Goal: Task Accomplishment & Management: Use online tool/utility

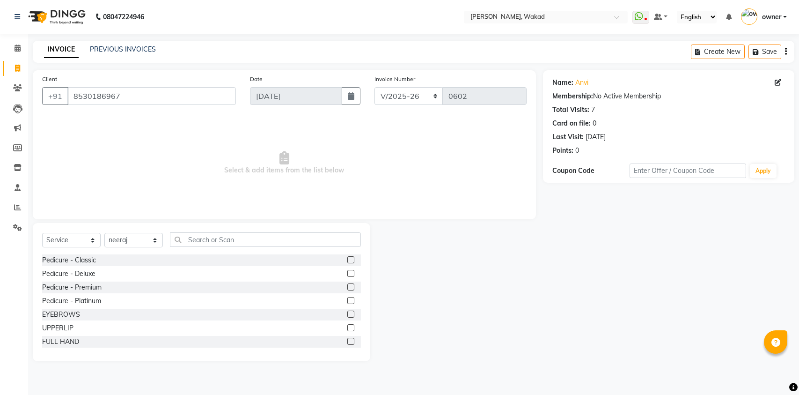
select select "7711"
select select "service"
select select "69708"
click at [183, 242] on input "text" at bounding box center [265, 239] width 191 height 15
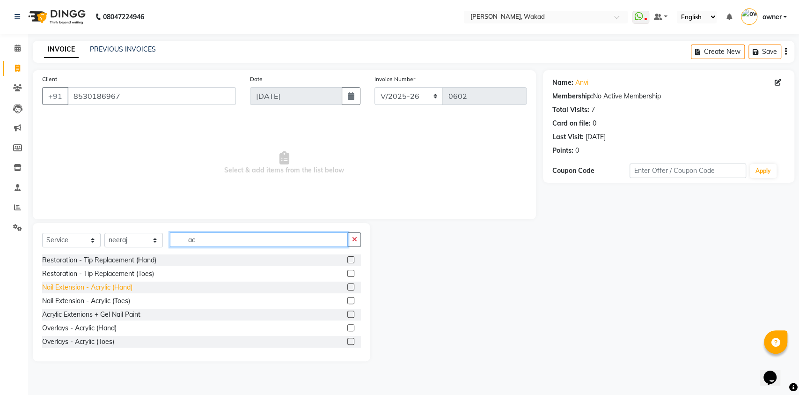
type input "ac"
click at [93, 291] on div "Nail Extension - Acrylic (Hand)" at bounding box center [87, 287] width 90 height 10
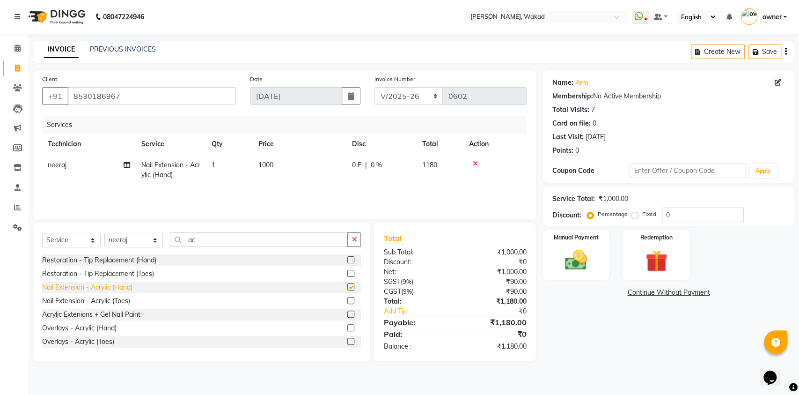
checkbox input "false"
click at [375, 160] on span "0 %" at bounding box center [376, 165] width 11 height 10
select select "69708"
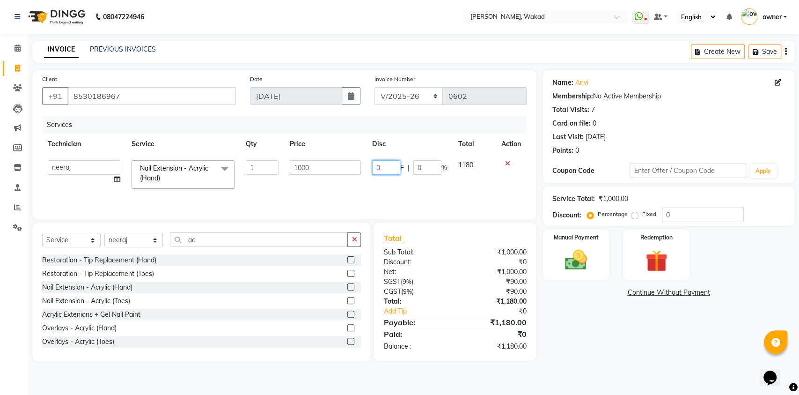
click at [377, 168] on input "0" at bounding box center [386, 167] width 28 height 15
type input "250"
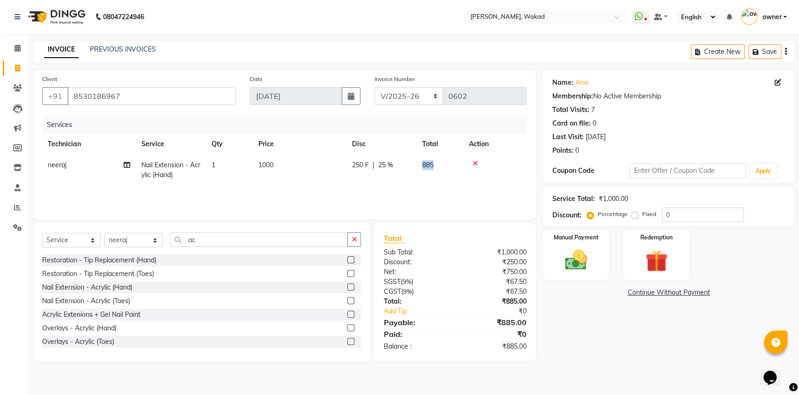
click at [423, 168] on span "885" at bounding box center [427, 165] width 11 height 8
select select "69708"
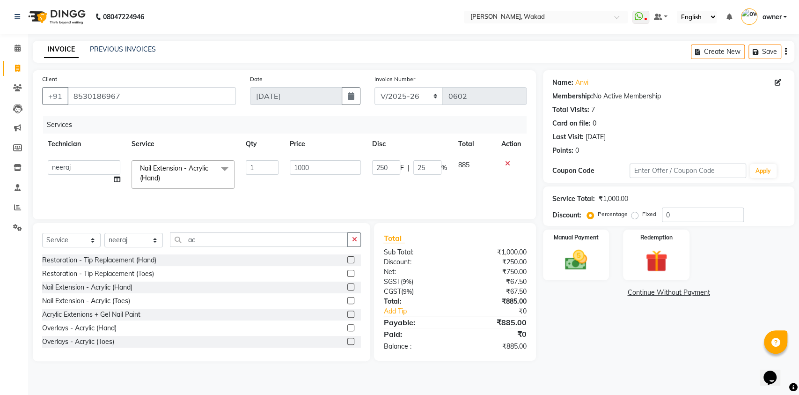
click at [506, 166] on icon at bounding box center [507, 163] width 5 height 7
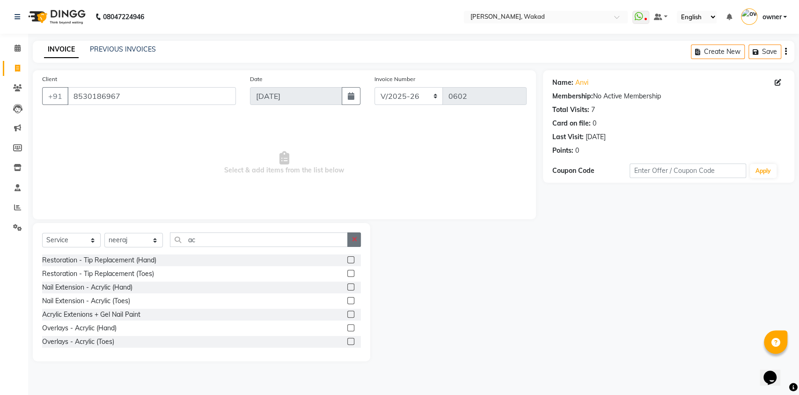
click at [356, 238] on icon "button" at bounding box center [354, 239] width 5 height 7
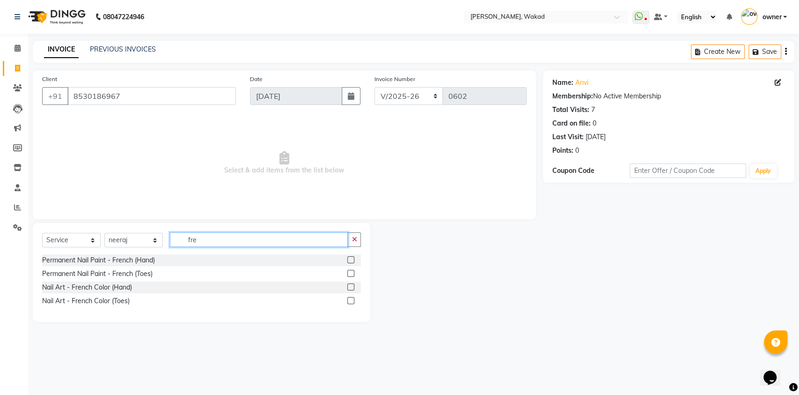
type input "fre"
click at [350, 286] on label at bounding box center [350, 286] width 7 height 7
click at [350, 286] on input "checkbox" at bounding box center [350, 287] width 6 height 6
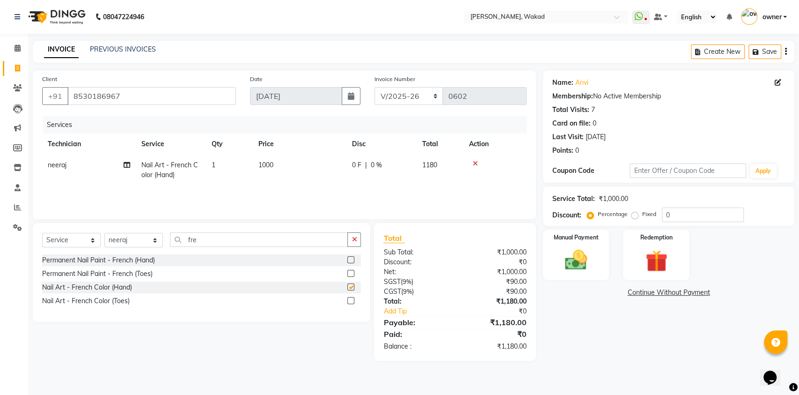
checkbox input "false"
click at [360, 237] on button "button" at bounding box center [354, 239] width 14 height 15
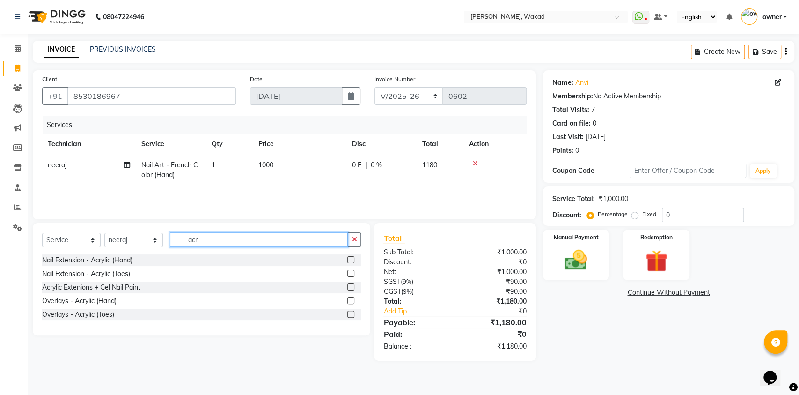
type input "acr"
click at [351, 259] on label at bounding box center [350, 259] width 7 height 7
click at [351, 259] on input "checkbox" at bounding box center [350, 260] width 6 height 6
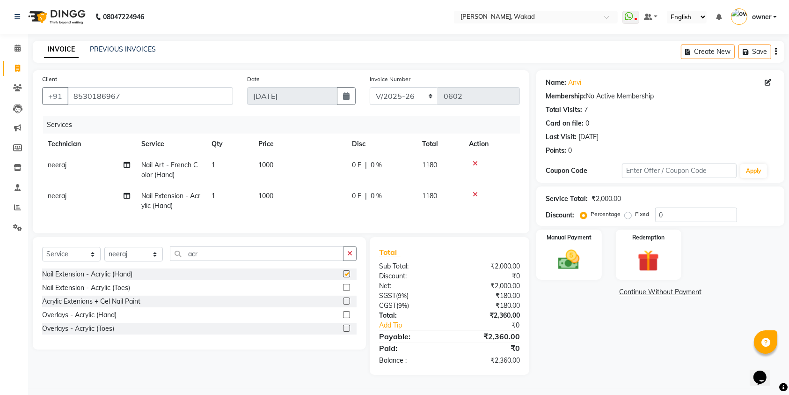
checkbox input "false"
click at [351, 257] on icon "button" at bounding box center [349, 253] width 5 height 7
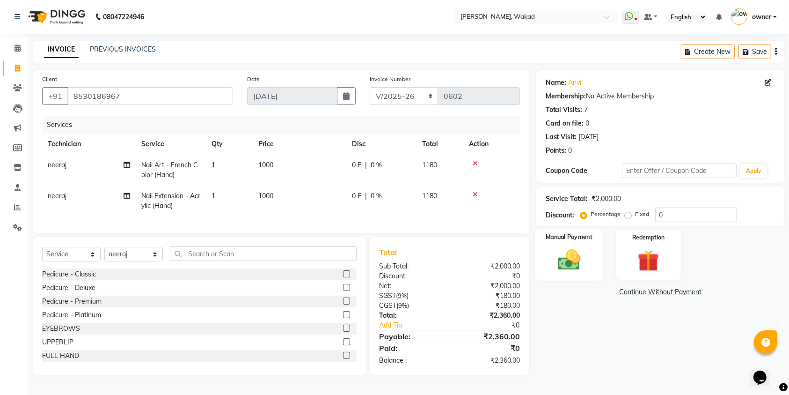
click at [556, 252] on img at bounding box center [569, 260] width 37 height 26
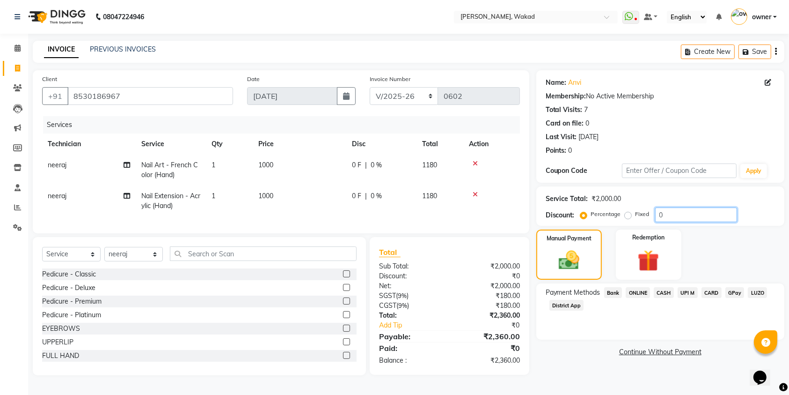
click at [678, 213] on input "0" at bounding box center [696, 214] width 82 height 15
type input "3"
type input "25"
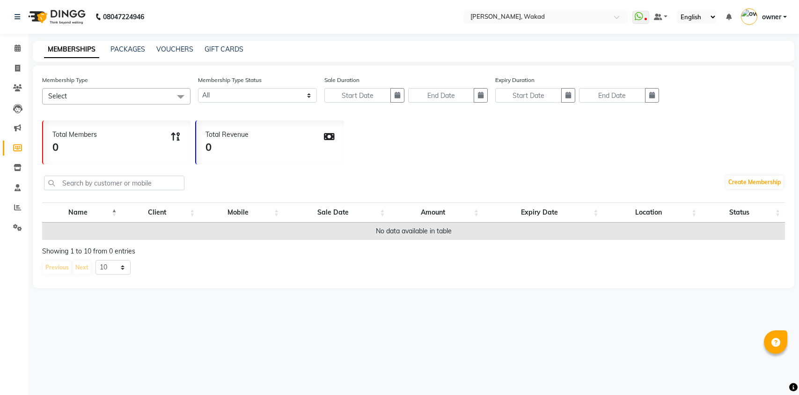
select select
click at [189, 49] on link "VOUCHERS" at bounding box center [174, 49] width 37 height 8
select select
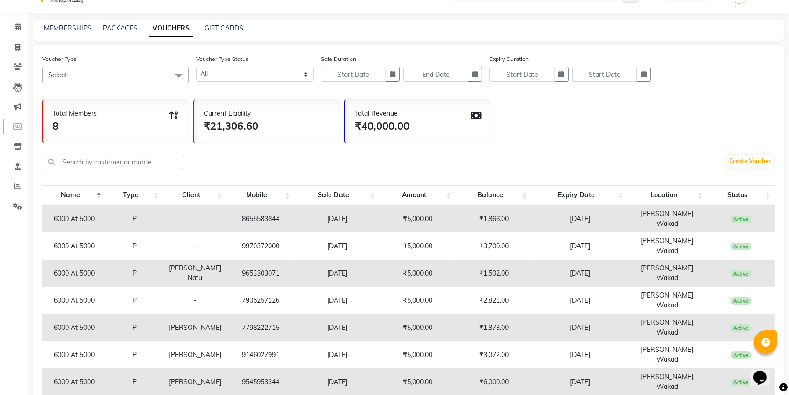
scroll to position [32, 0]
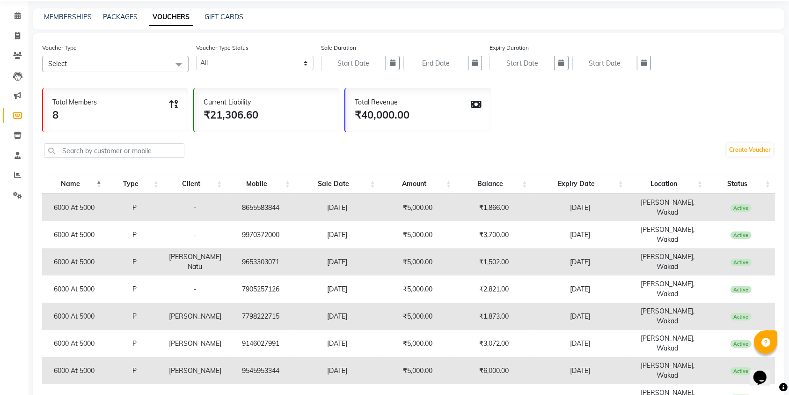
click at [197, 221] on td "-" at bounding box center [194, 234] width 63 height 27
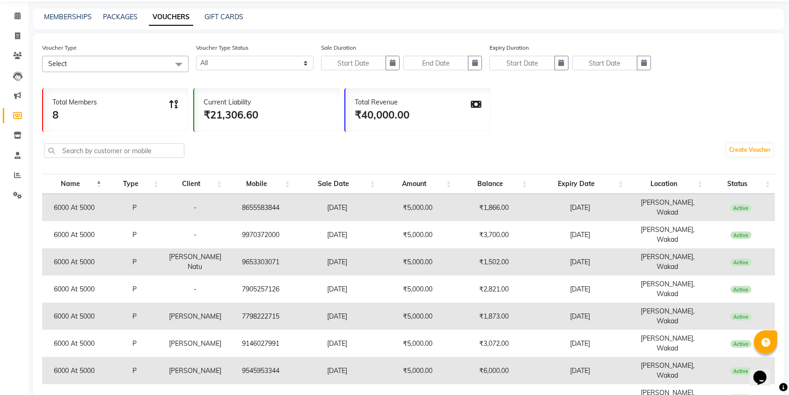
click at [197, 221] on td "-" at bounding box center [194, 234] width 63 height 27
click at [581, 221] on td "27-06-2026" at bounding box center [580, 234] width 96 height 27
click at [559, 206] on td "28-06-2026" at bounding box center [580, 207] width 96 height 27
click at [220, 13] on link "GIFT CARDS" at bounding box center [224, 17] width 39 height 8
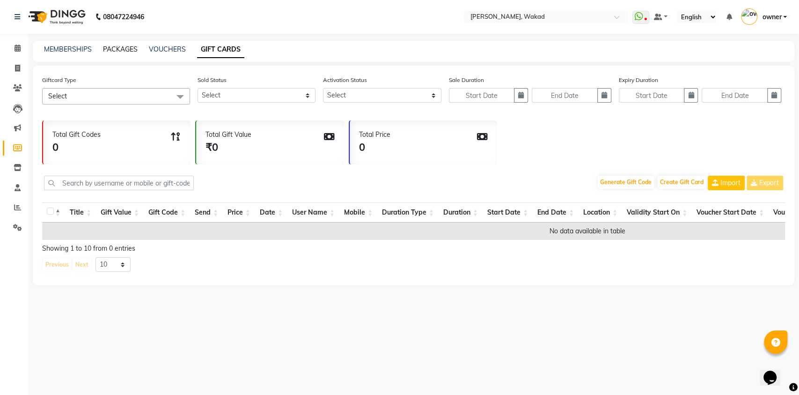
click at [114, 47] on link "PACKAGES" at bounding box center [120, 49] width 35 height 8
select select
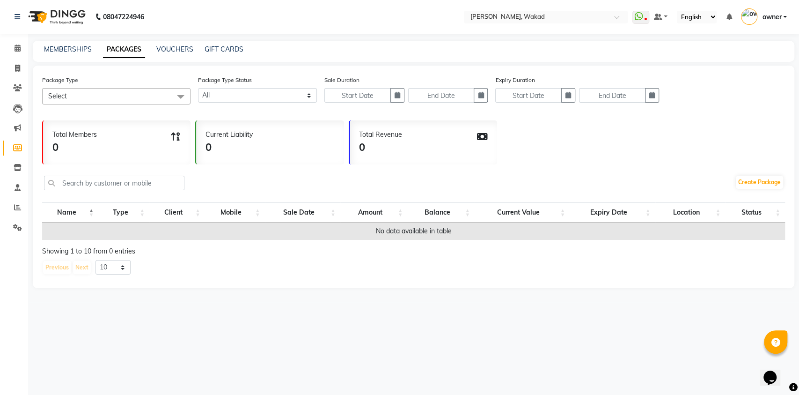
click at [170, 44] on div "VOUCHERS" at bounding box center [174, 49] width 37 height 10
click at [170, 48] on link "VOUCHERS" at bounding box center [174, 49] width 37 height 8
select select
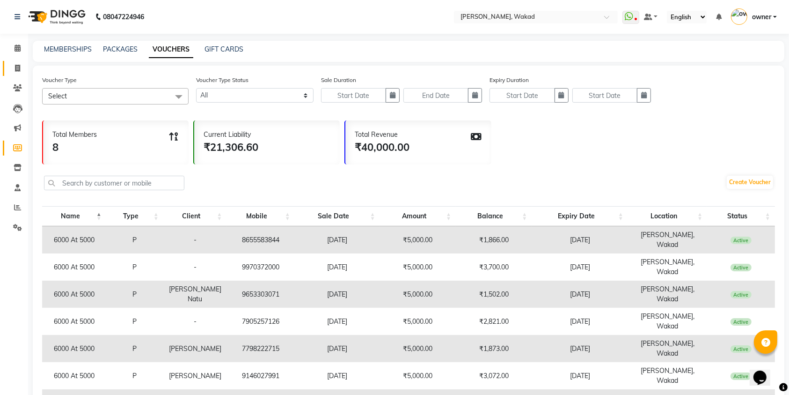
click at [16, 61] on link "Invoice" at bounding box center [14, 68] width 22 height 15
select select "service"
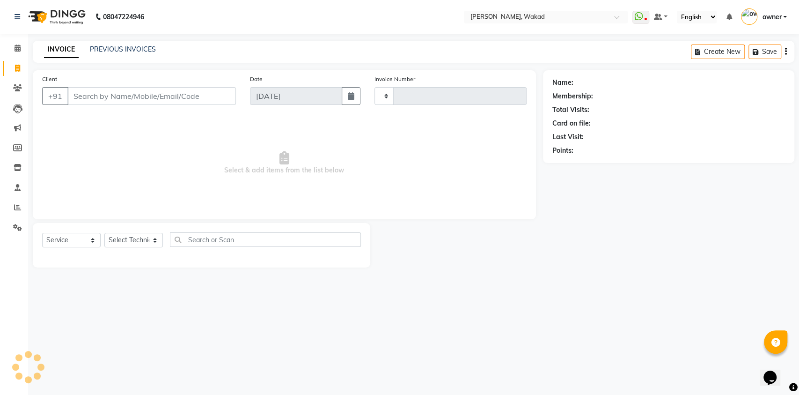
type input "0602"
select select "7711"
click at [16, 88] on icon at bounding box center [17, 87] width 9 height 7
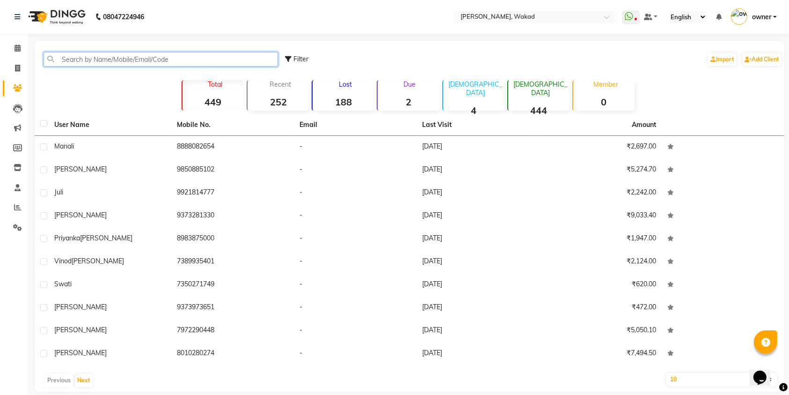
click at [102, 62] on input "text" at bounding box center [161, 59] width 235 height 15
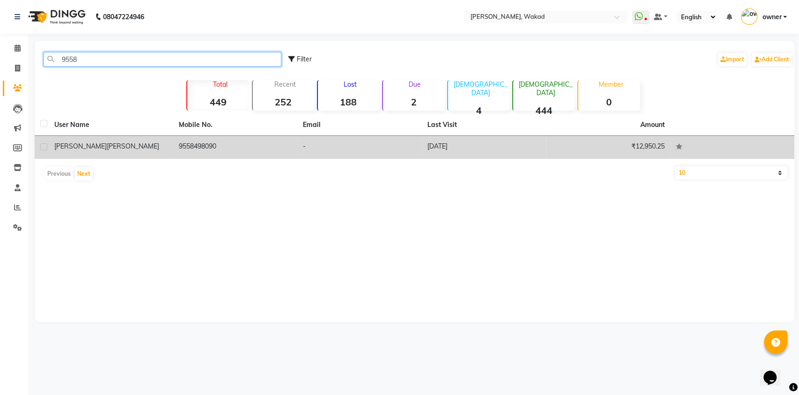
type input "9558"
click at [166, 146] on div "Yuthika Sharma" at bounding box center [110, 146] width 113 height 10
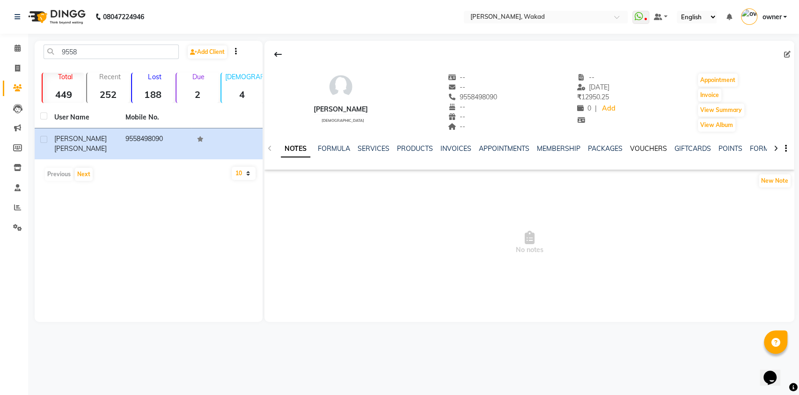
click at [642, 150] on link "VOUCHERS" at bounding box center [648, 148] width 37 height 8
click at [665, 148] on link "POINTS" at bounding box center [677, 148] width 24 height 8
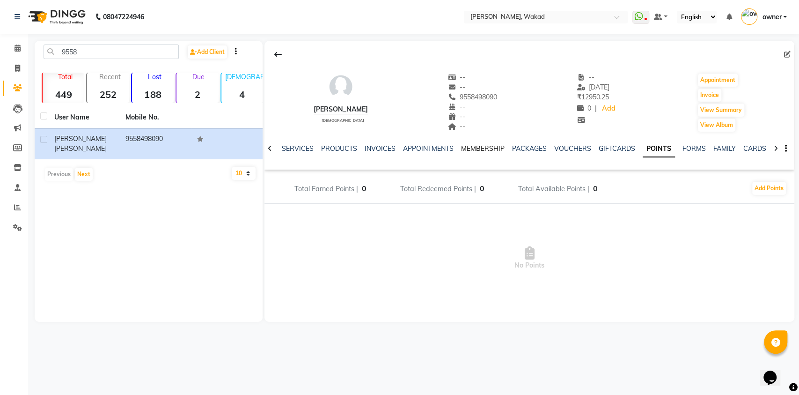
click at [483, 147] on link "MEMBERSHIP" at bounding box center [483, 148] width 44 height 8
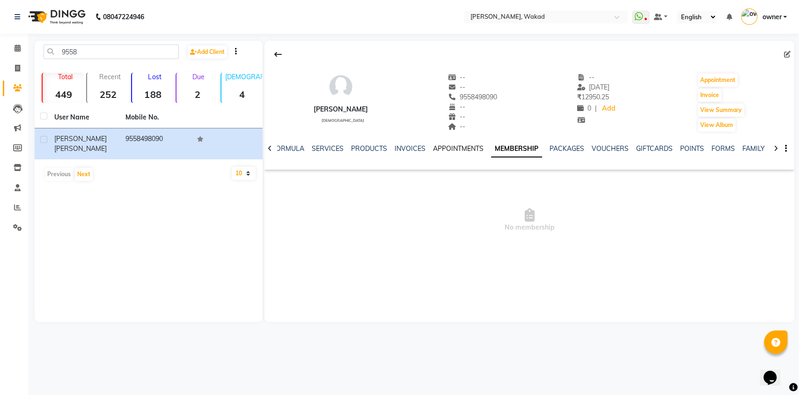
click at [476, 148] on link "APPOINTMENTS" at bounding box center [458, 148] width 51 height 8
click at [17, 51] on icon at bounding box center [18, 47] width 6 height 7
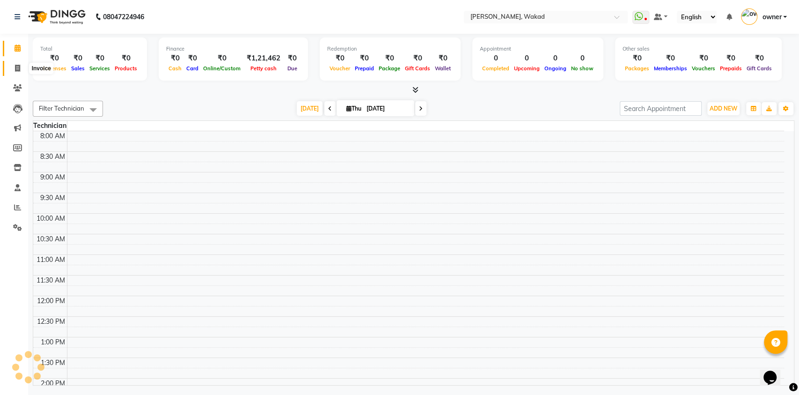
click at [20, 66] on icon at bounding box center [17, 68] width 5 height 7
select select "7711"
select select "service"
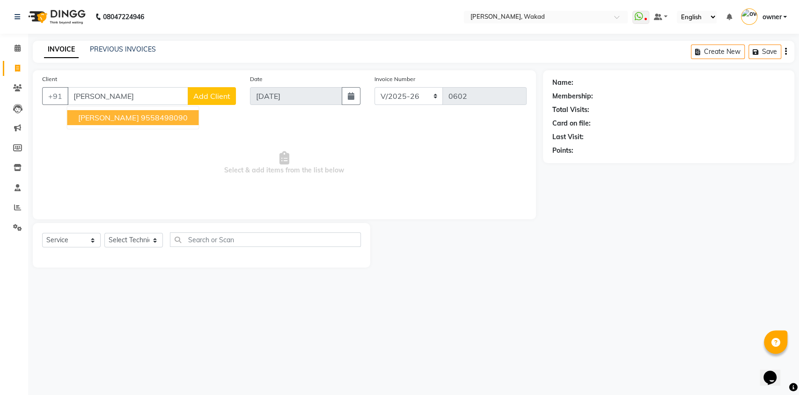
click at [161, 121] on ngb-highlight "9558498090" at bounding box center [163, 117] width 47 height 9
type input "9558498090"
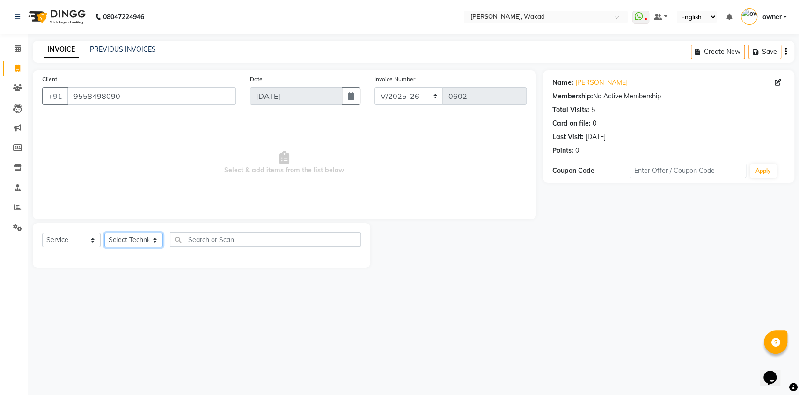
click at [124, 238] on select "Select Technician DANISH MANAGER neeraj owner pooja sachin" at bounding box center [133, 240] width 59 height 15
select select "69710"
click at [104, 233] on select "Select Technician DANISH MANAGER neeraj owner pooja sachin" at bounding box center [133, 240] width 59 height 15
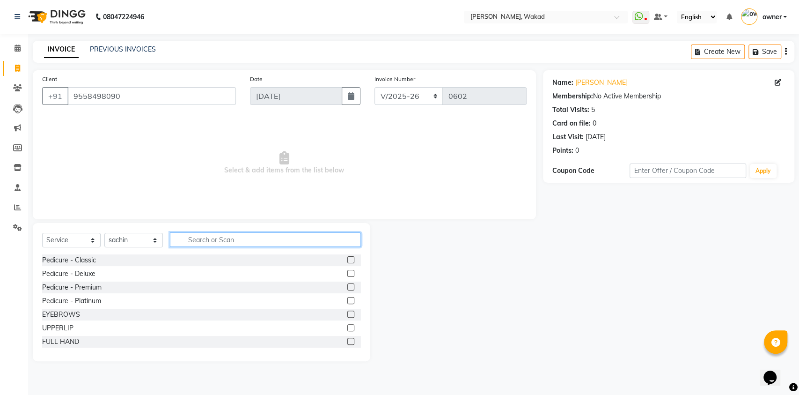
click at [236, 242] on input "text" at bounding box center [265, 239] width 191 height 15
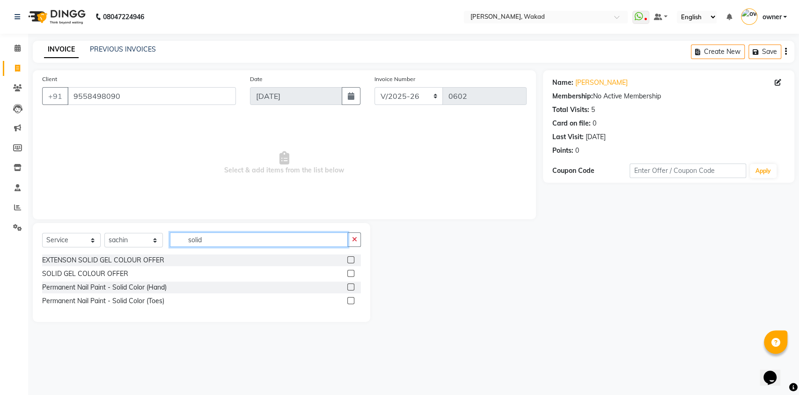
type input "solid"
click at [350, 287] on div at bounding box center [354, 287] width 14 height 12
click at [350, 287] on label at bounding box center [350, 286] width 7 height 7
click at [350, 287] on input "checkbox" at bounding box center [350, 287] width 6 height 6
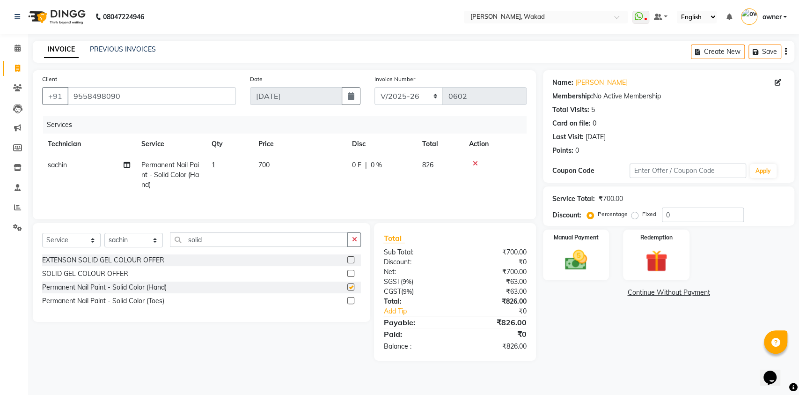
checkbox input "false"
click at [688, 250] on div "Redemption" at bounding box center [656, 254] width 69 height 53
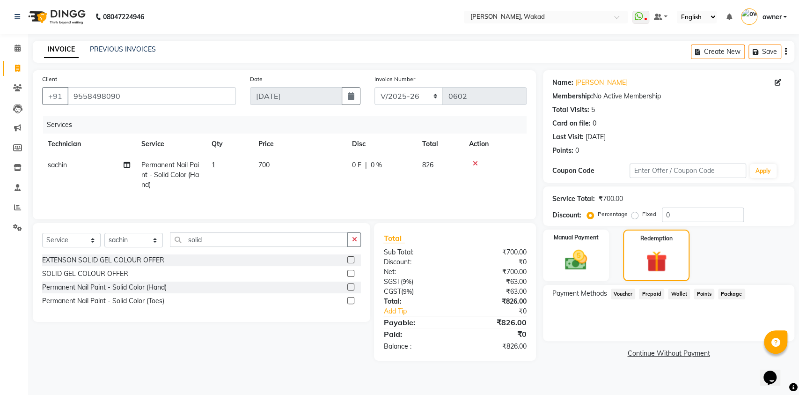
click at [655, 297] on span "Prepaid" at bounding box center [651, 293] width 25 height 11
click at [630, 294] on span "Voucher" at bounding box center [623, 293] width 25 height 11
click at [683, 292] on span "Wallet" at bounding box center [679, 293] width 22 height 11
click at [709, 290] on span "Points" at bounding box center [704, 293] width 21 height 11
click at [733, 293] on span "Package" at bounding box center [731, 293] width 27 height 11
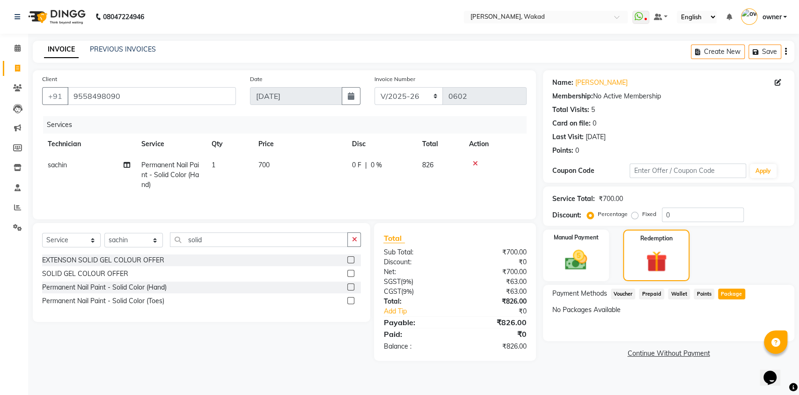
click at [704, 294] on span "Points" at bounding box center [704, 293] width 21 height 11
click at [655, 291] on span "Prepaid" at bounding box center [651, 293] width 25 height 11
click at [582, 242] on div "Manual Payment" at bounding box center [576, 254] width 69 height 53
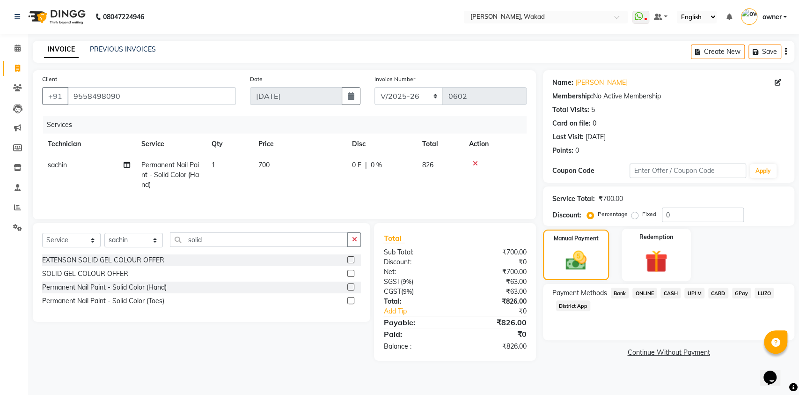
click at [659, 246] on div "Redemption" at bounding box center [656, 254] width 69 height 53
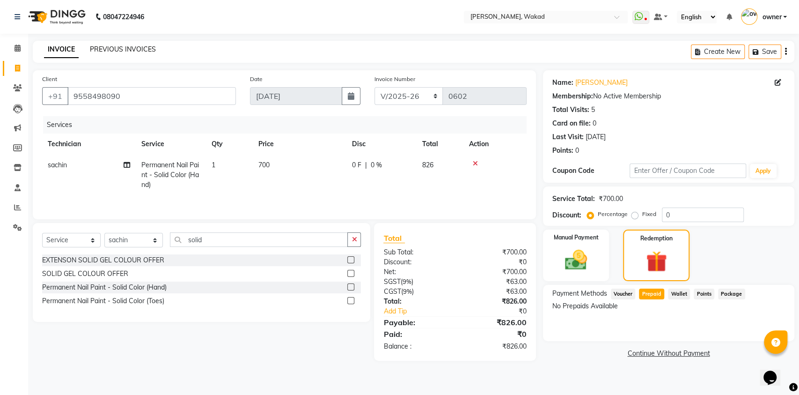
click at [119, 47] on link "PREVIOUS INVOICES" at bounding box center [123, 49] width 66 height 8
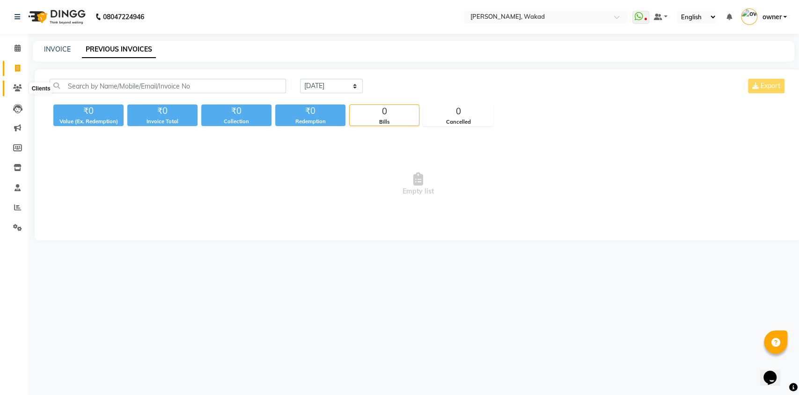
click at [20, 85] on icon at bounding box center [17, 87] width 9 height 7
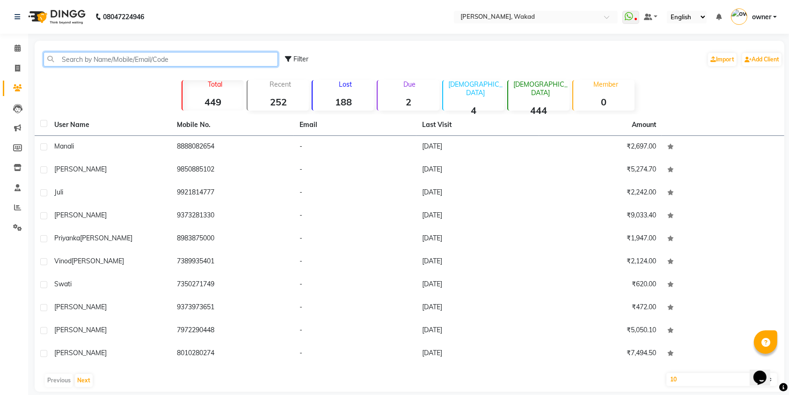
click at [83, 60] on input "text" at bounding box center [161, 59] width 235 height 15
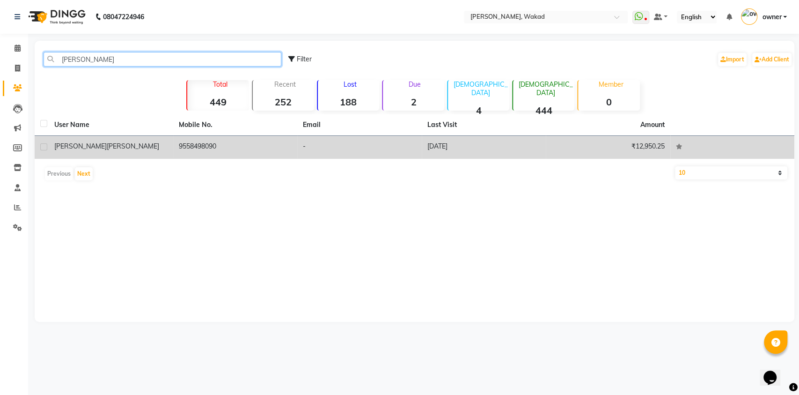
type input "yuthika"
click at [140, 155] on td "Yuthika Sharma" at bounding box center [111, 147] width 125 height 23
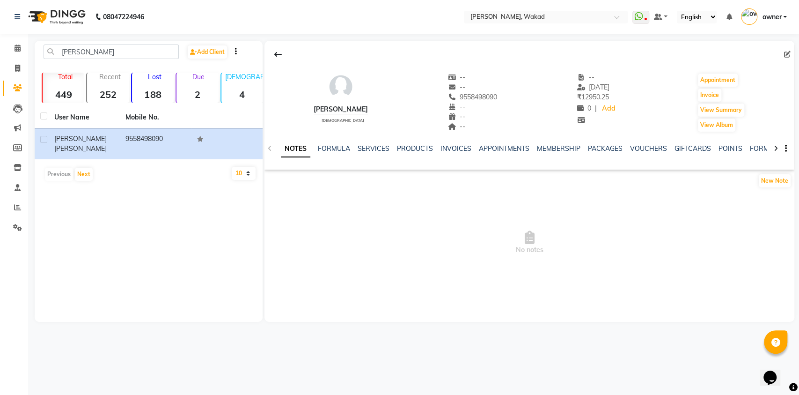
click at [381, 152] on div "SERVICES" at bounding box center [374, 149] width 32 height 10
click at [377, 148] on link "SERVICES" at bounding box center [374, 148] width 32 height 8
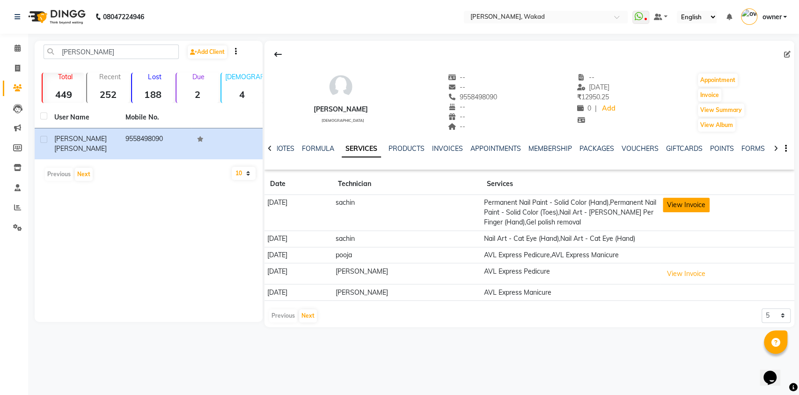
click at [704, 206] on button "View Invoice" at bounding box center [686, 205] width 47 height 15
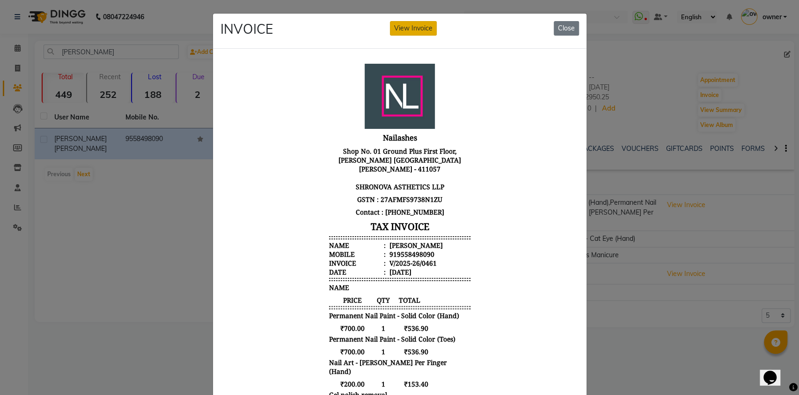
click at [422, 30] on button "View Invoice" at bounding box center [413, 28] width 47 height 15
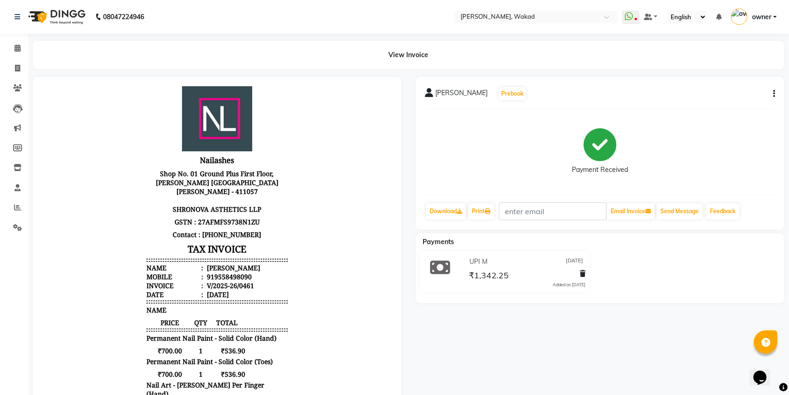
scroll to position [191, 0]
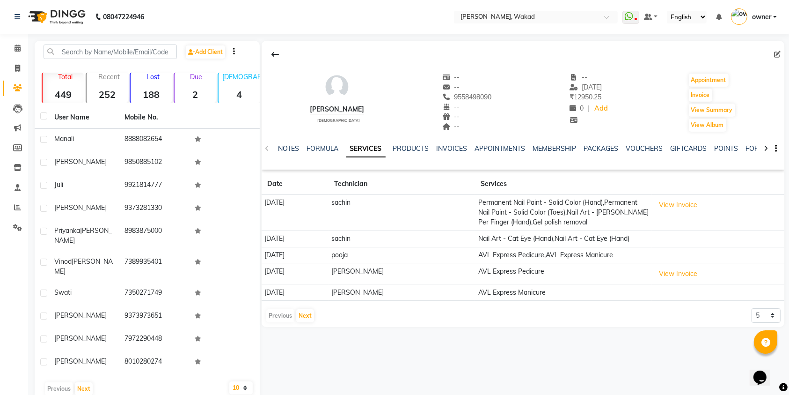
click at [456, 237] on td "sachin" at bounding box center [402, 238] width 147 height 16
click at [283, 239] on td "08-06-2025" at bounding box center [295, 238] width 67 height 16
click at [674, 277] on button "View Invoice" at bounding box center [678, 273] width 47 height 15
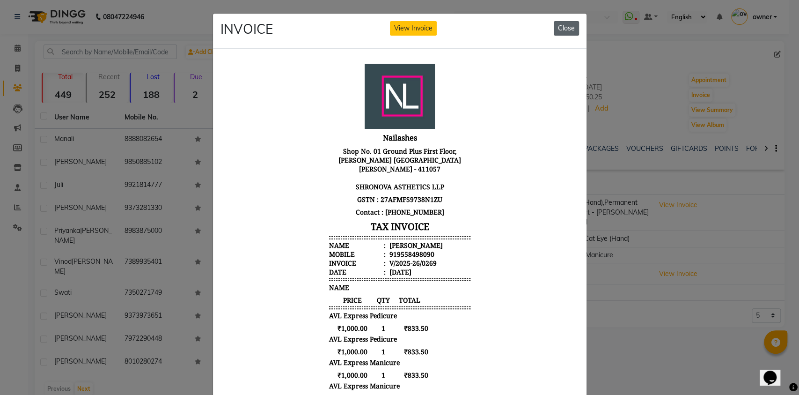
click at [558, 25] on button "Close" at bounding box center [566, 28] width 25 height 15
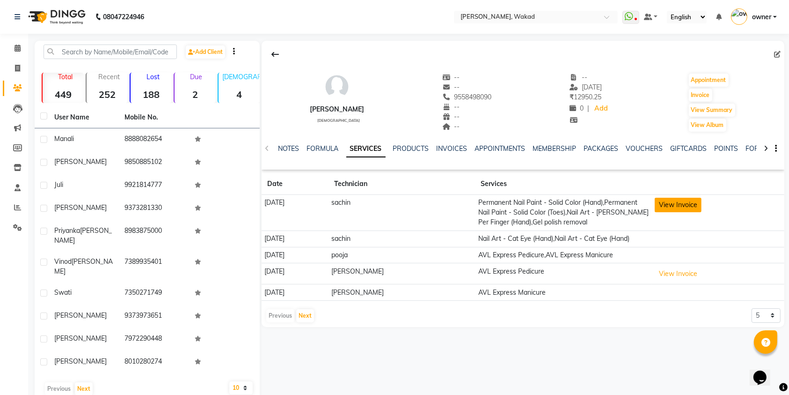
click at [686, 204] on button "View Invoice" at bounding box center [678, 205] width 47 height 15
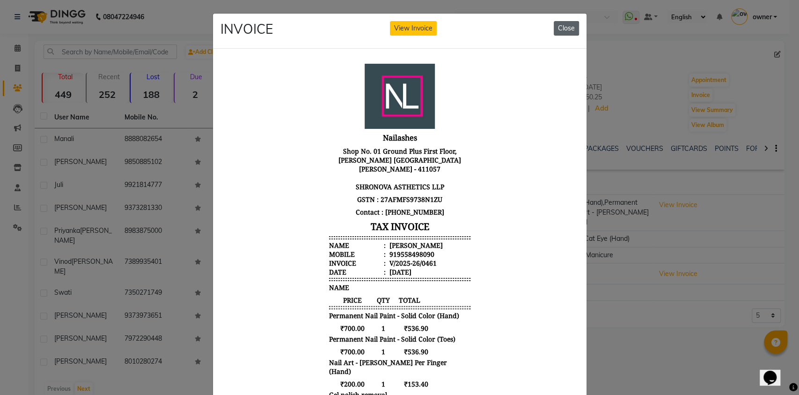
click at [568, 26] on button "Close" at bounding box center [566, 28] width 25 height 15
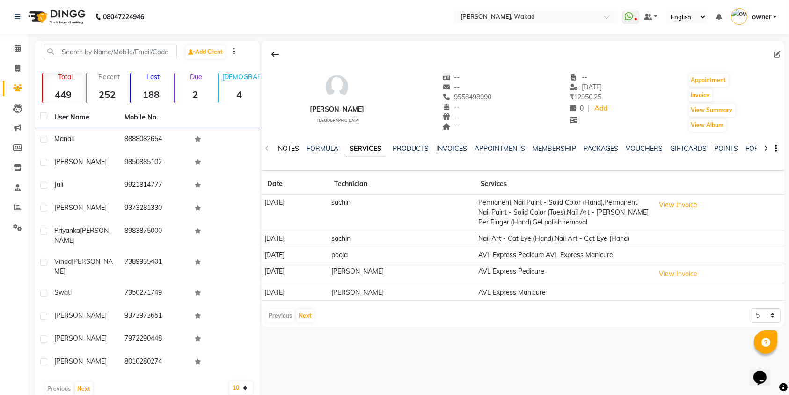
click at [286, 147] on link "NOTES" at bounding box center [288, 148] width 21 height 8
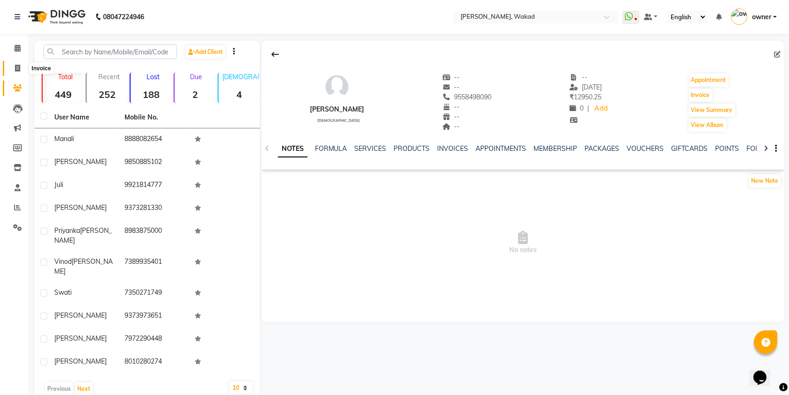
click at [19, 69] on icon at bounding box center [17, 68] width 5 height 7
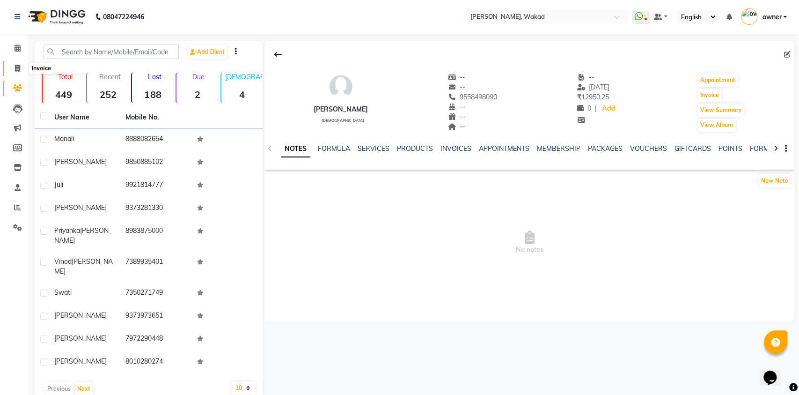
select select "7711"
select select "service"
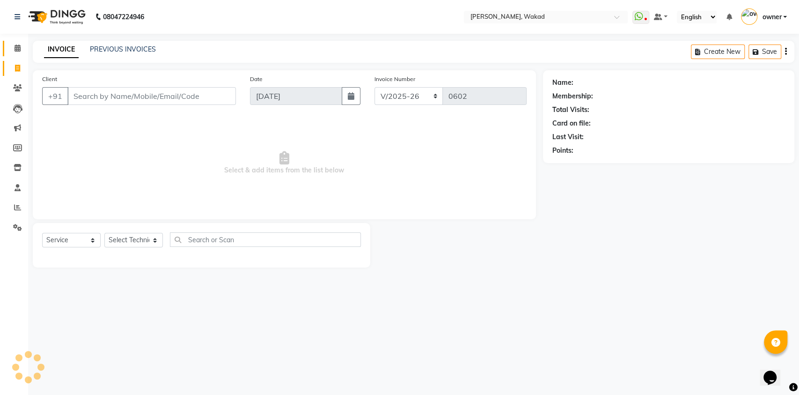
click at [14, 54] on link "Calendar" at bounding box center [14, 48] width 22 height 15
